Goal: Navigation & Orientation: Find specific page/section

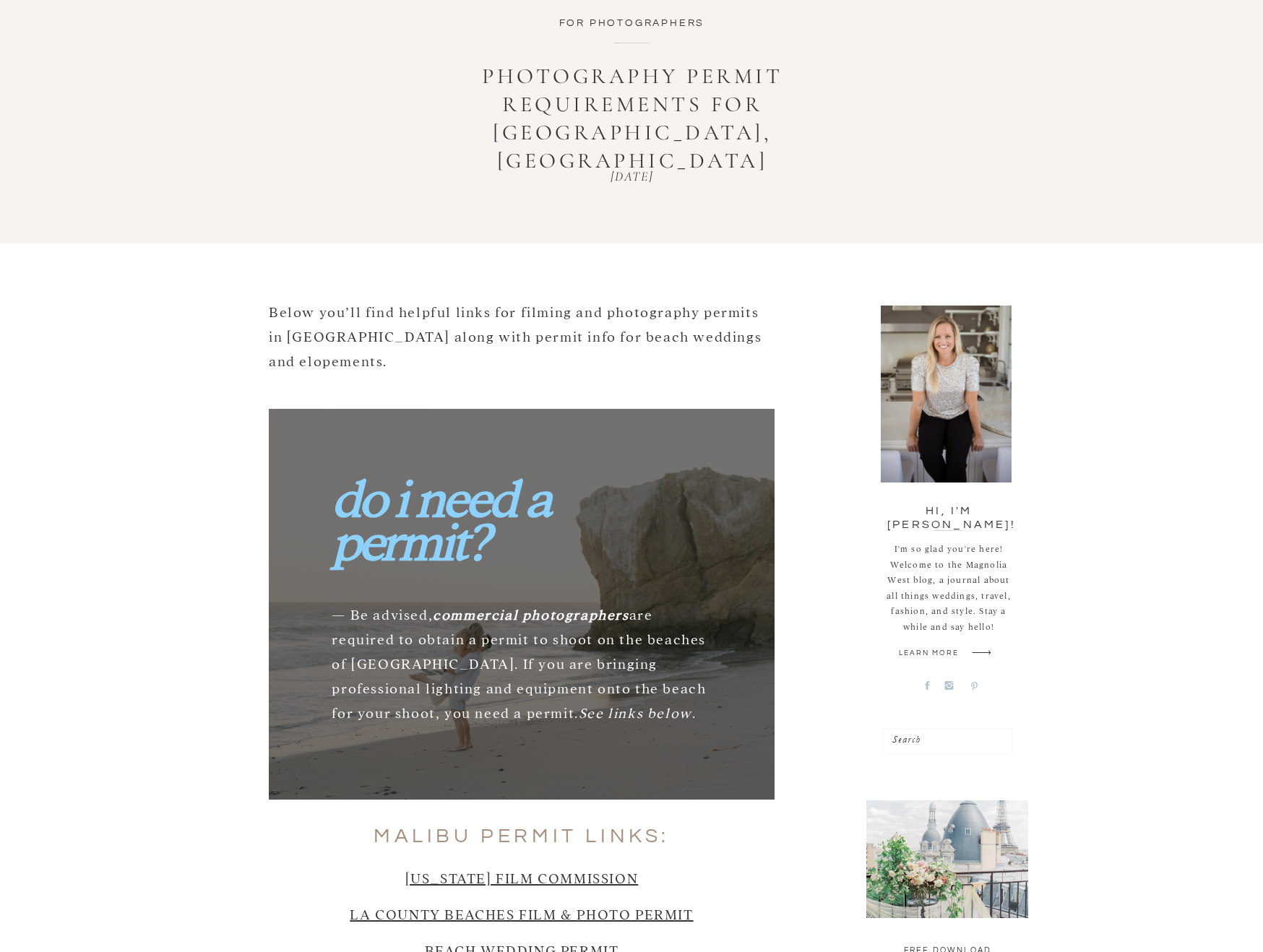
scroll to position [81, 0]
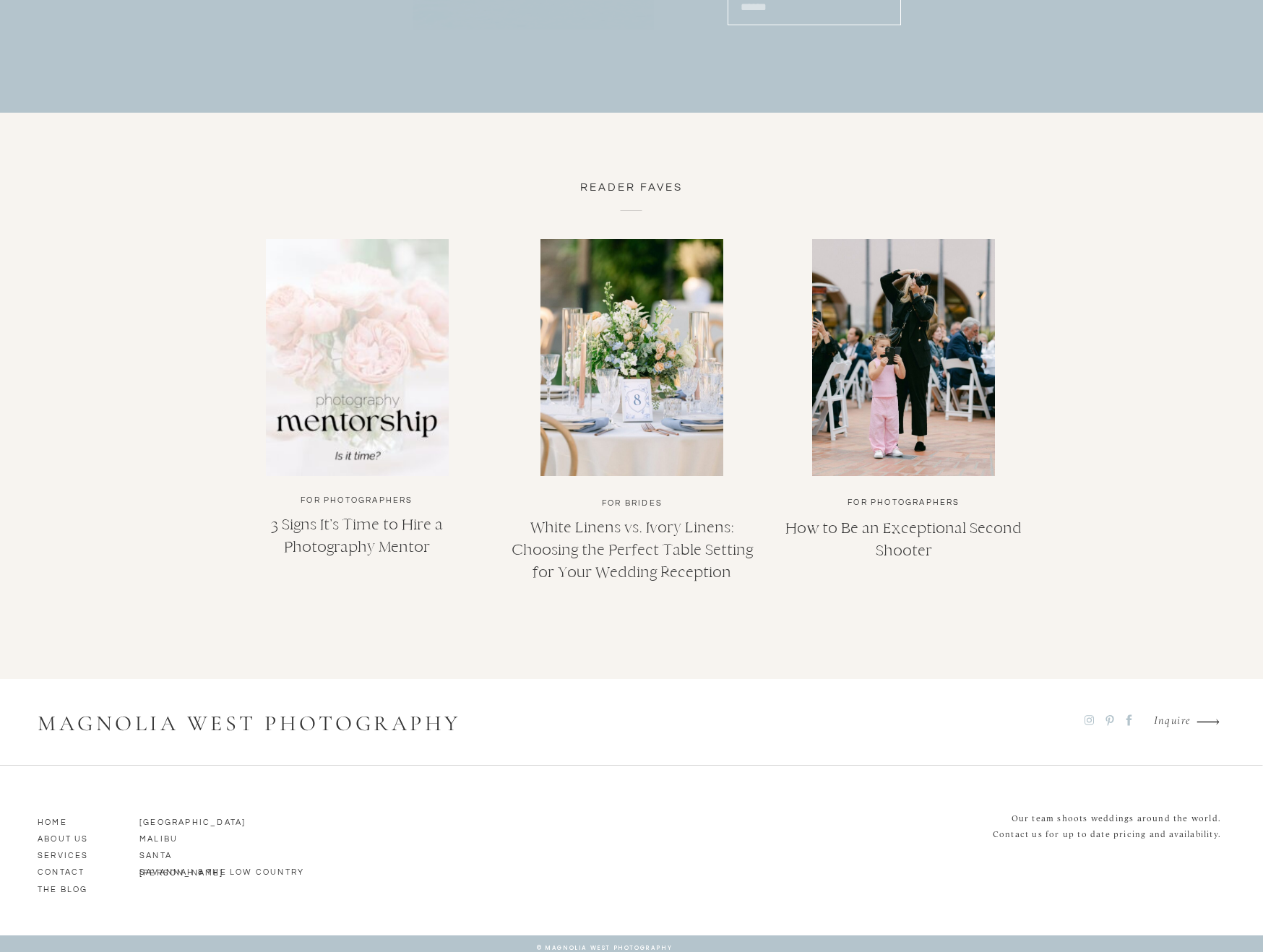
scroll to position [6754, 0]
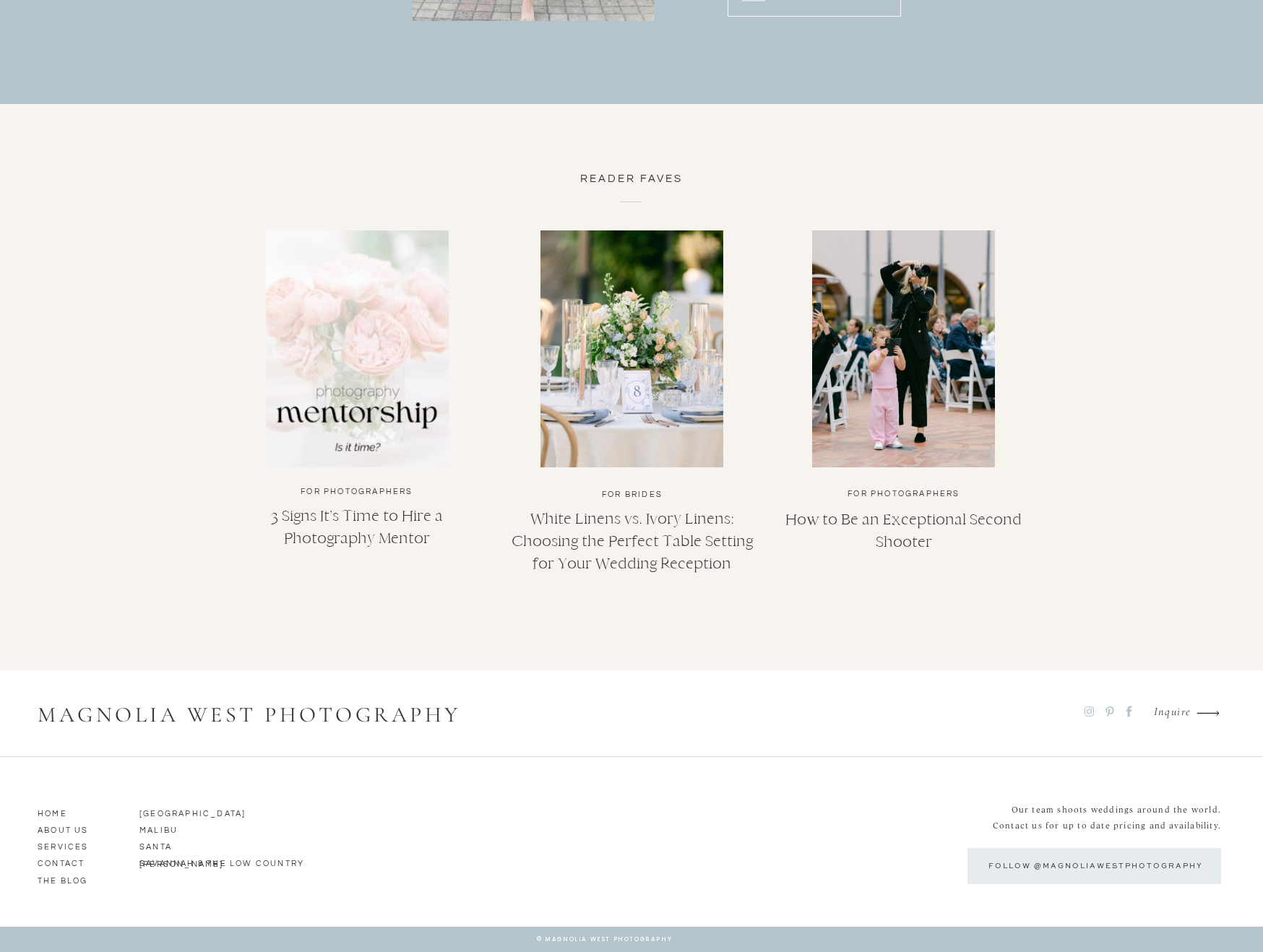
click at [71, 831] on p "ABOUT us" at bounding box center [78, 828] width 82 height 13
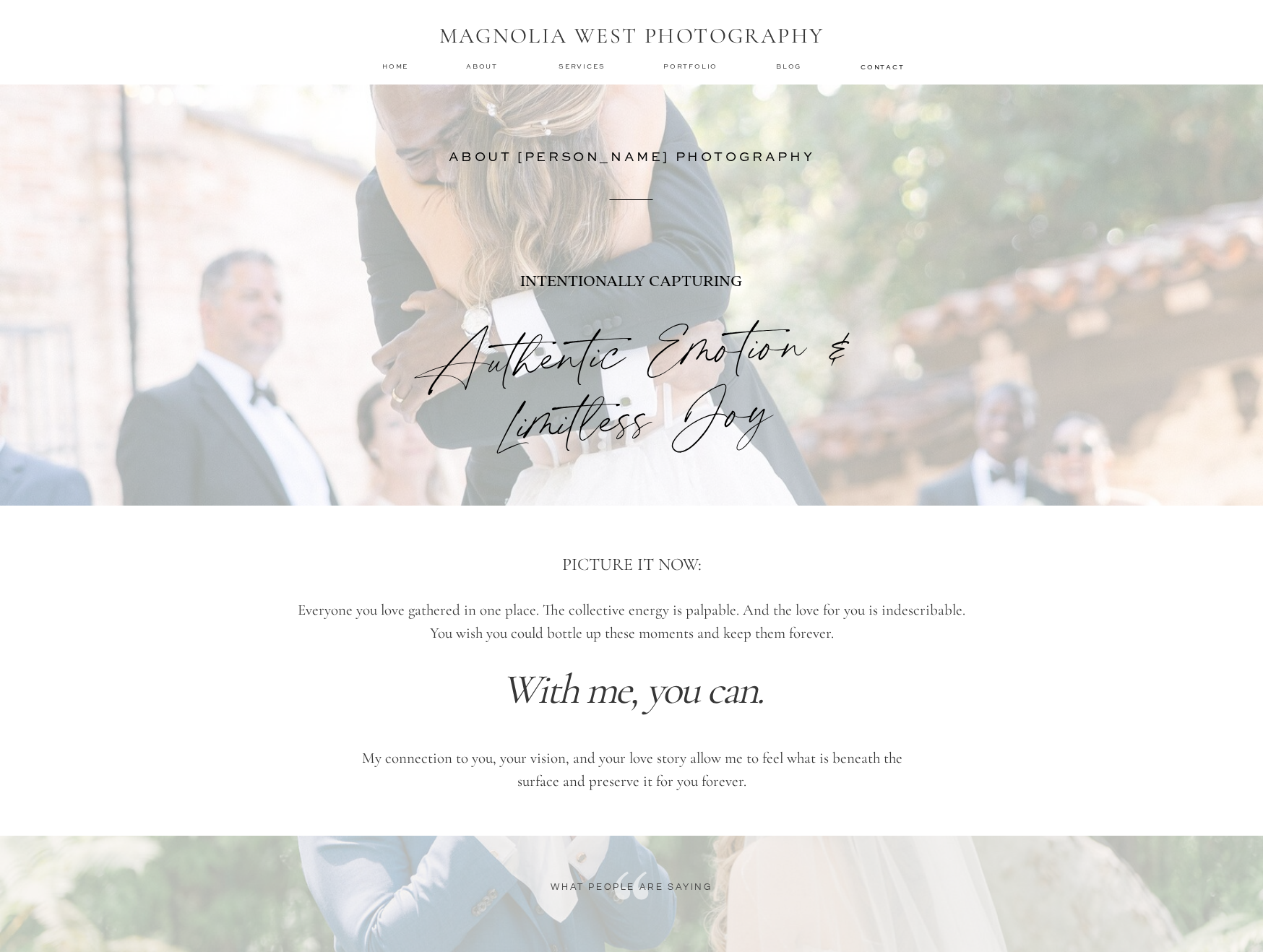
drag, startPoint x: 394, startPoint y: 64, endPoint x: 623, endPoint y: 157, distance: 247.2
click at [394, 64] on nav "home" at bounding box center [396, 66] width 28 height 9
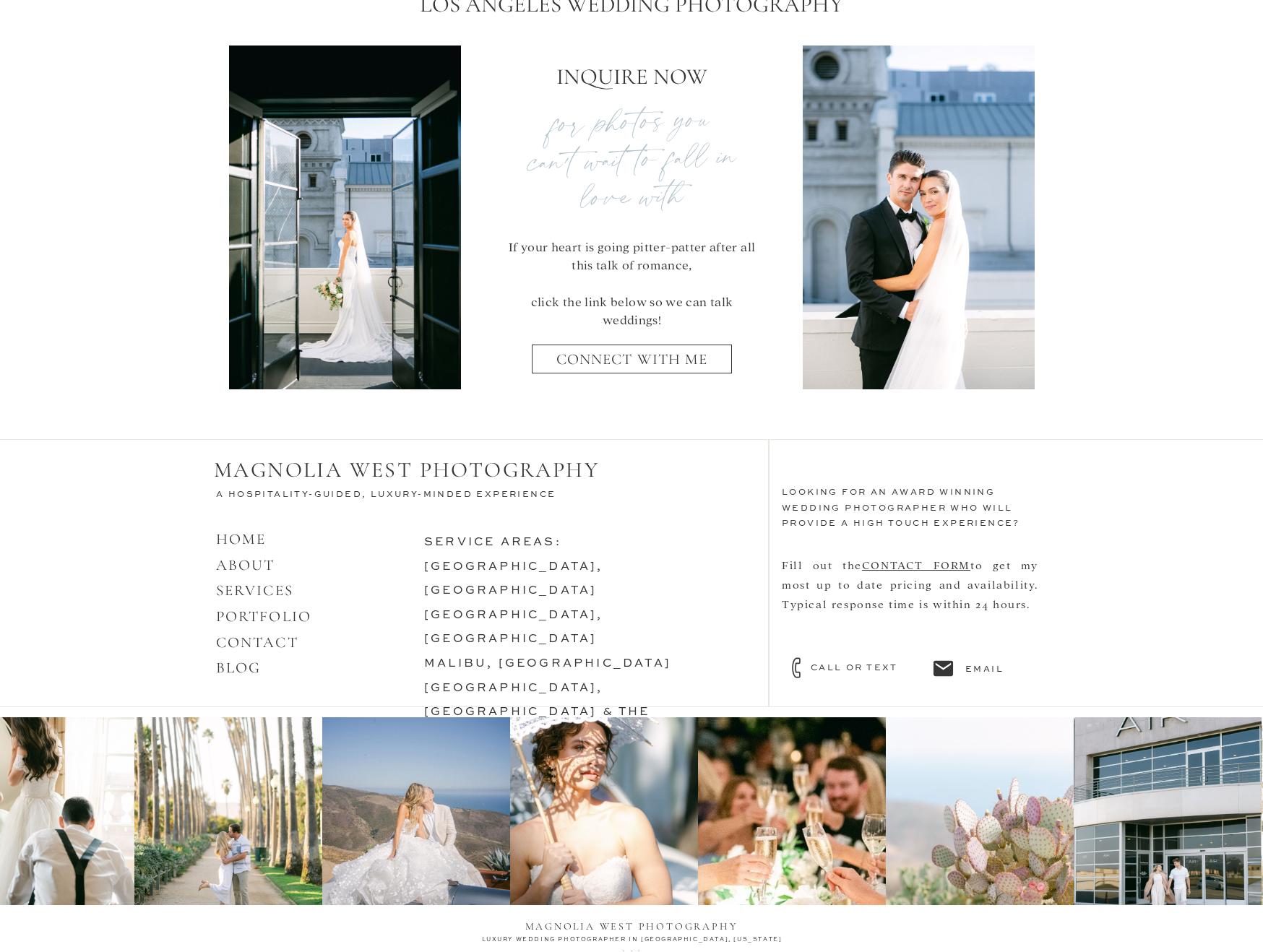
scroll to position [6000, 0]
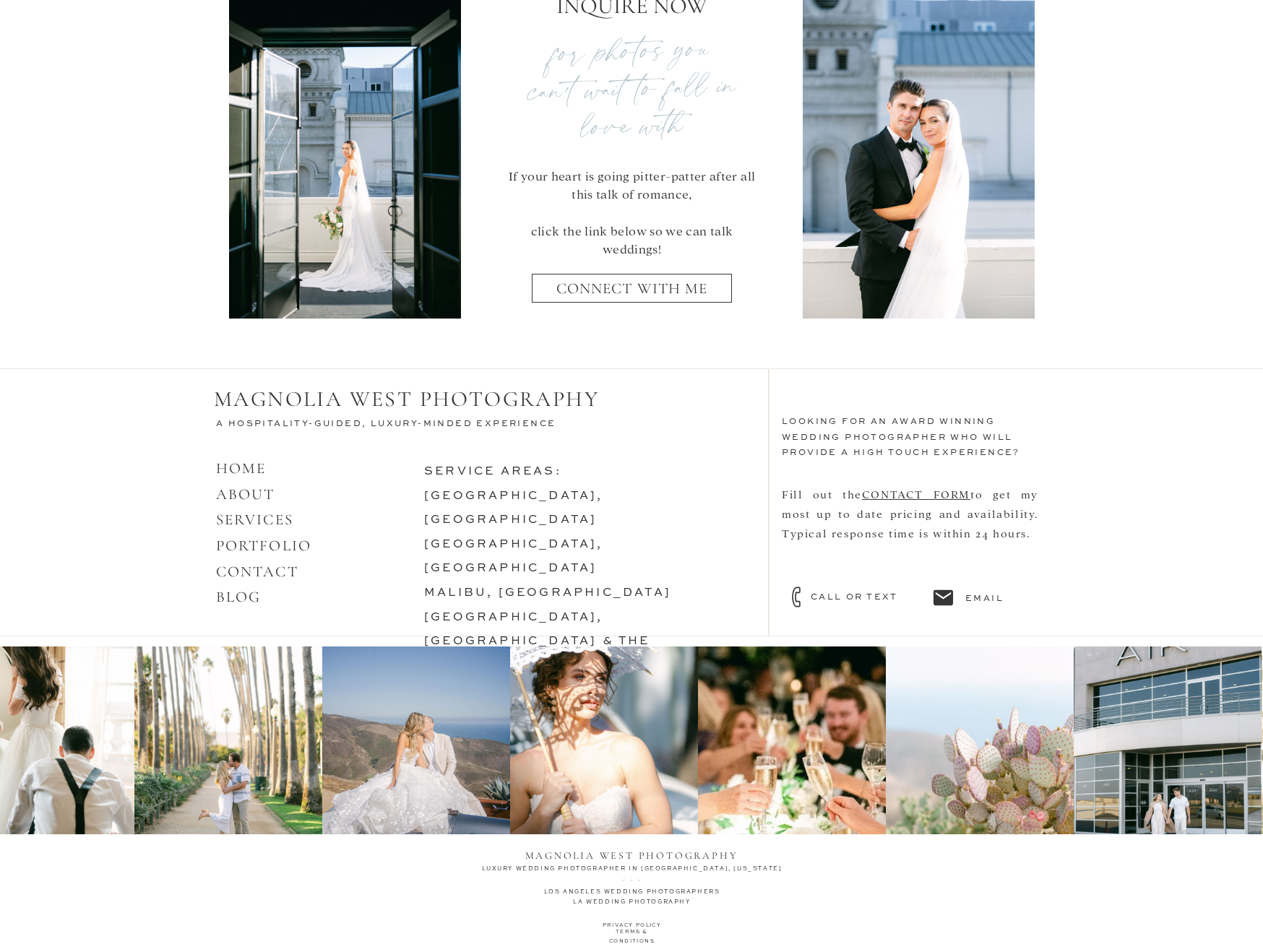
click at [366, 758] on img at bounding box center [416, 740] width 188 height 187
drag, startPoint x: 258, startPoint y: 517, endPoint x: 185, endPoint y: 493, distance: 76.8
click at [258, 517] on link "SERVICES" at bounding box center [254, 520] width 78 height 18
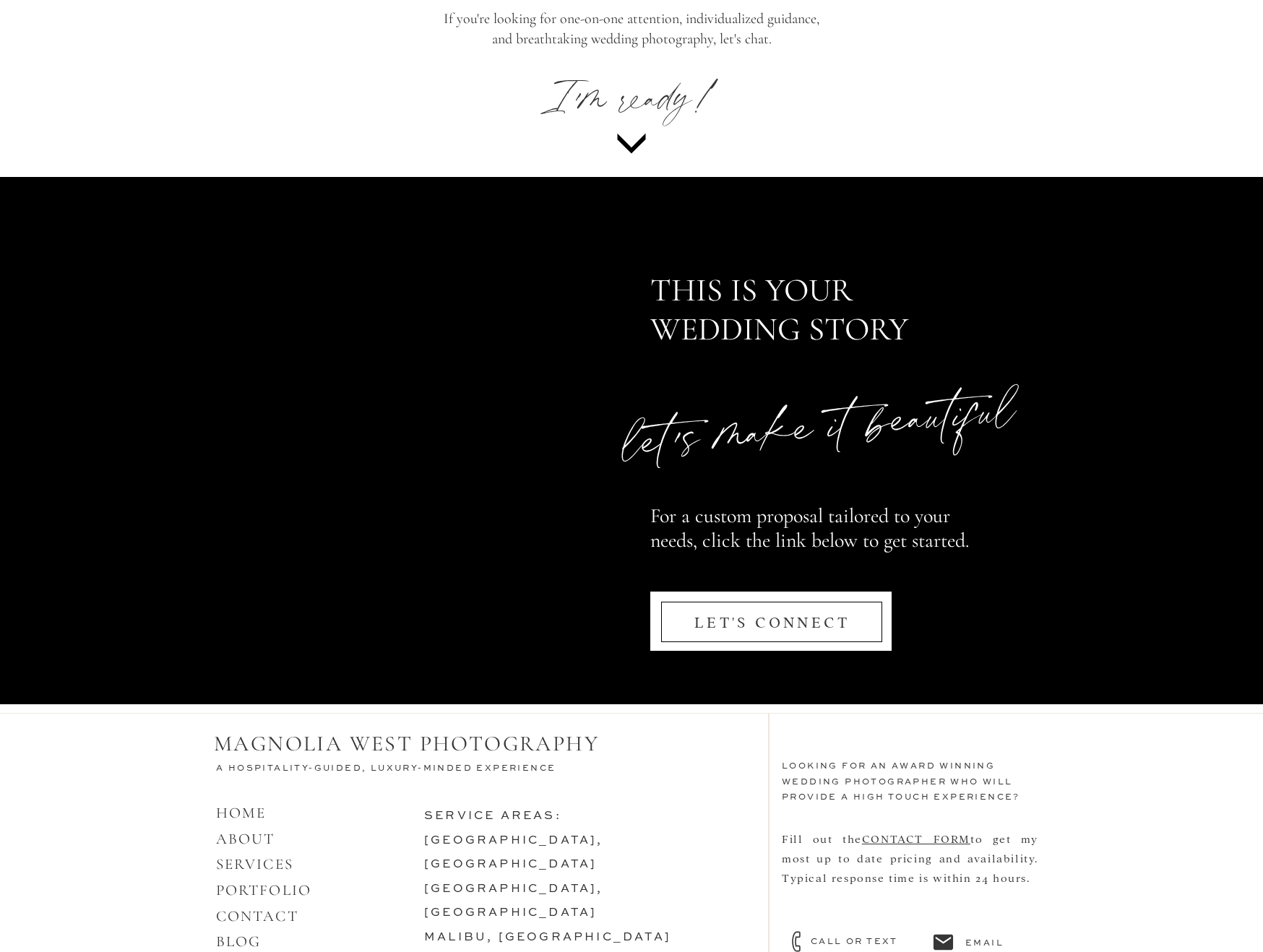
scroll to position [6634, 0]
